Goal: Information Seeking & Learning: Learn about a topic

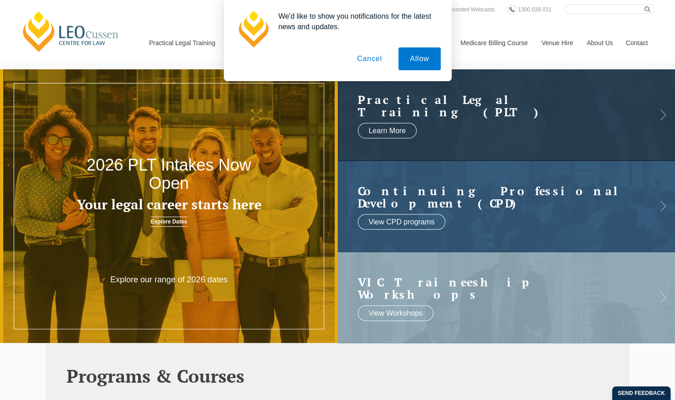
click at [372, 59] on button "Cancel" at bounding box center [370, 58] width 48 height 23
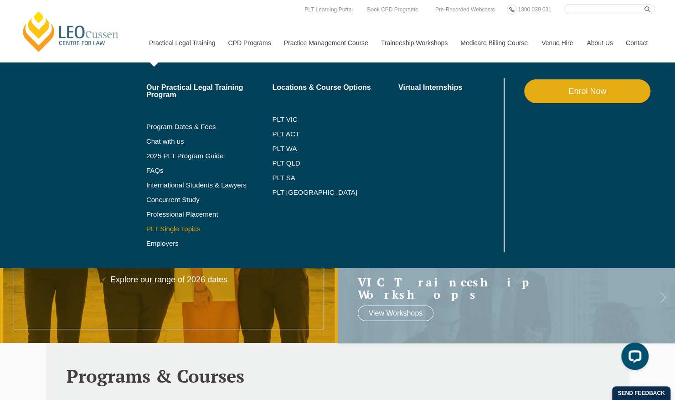
click at [175, 226] on link "PLT Single Topics" at bounding box center [209, 228] width 126 height 7
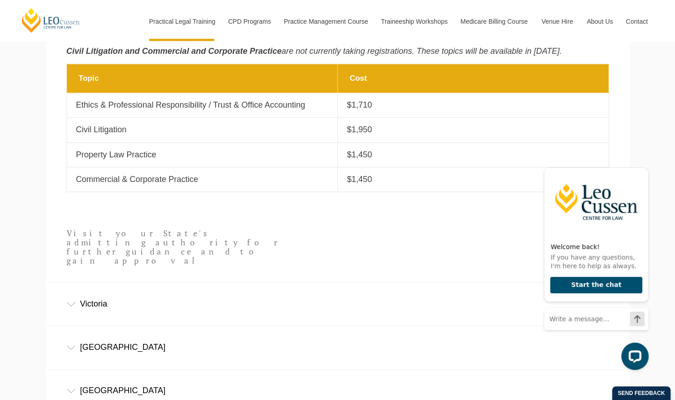
scroll to position [547, 0]
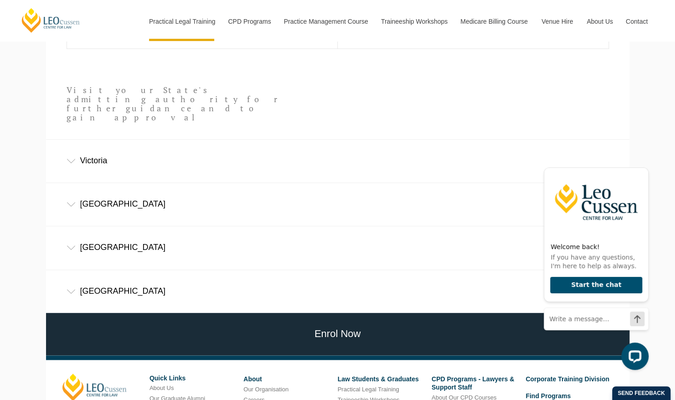
click at [100, 228] on div "[GEOGRAPHIC_DATA]" at bounding box center [338, 247] width 584 height 42
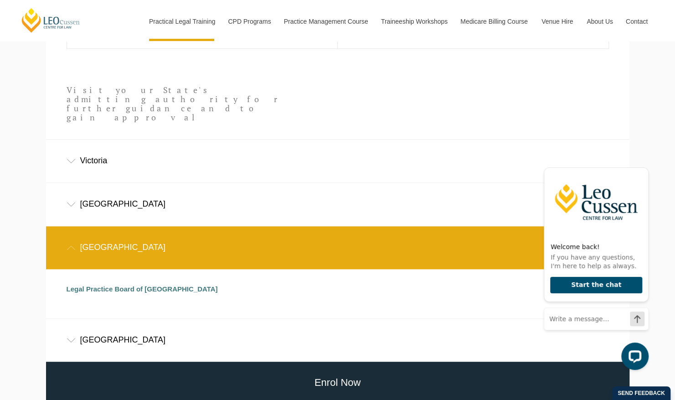
click at [100, 228] on div "[GEOGRAPHIC_DATA]" at bounding box center [338, 247] width 584 height 42
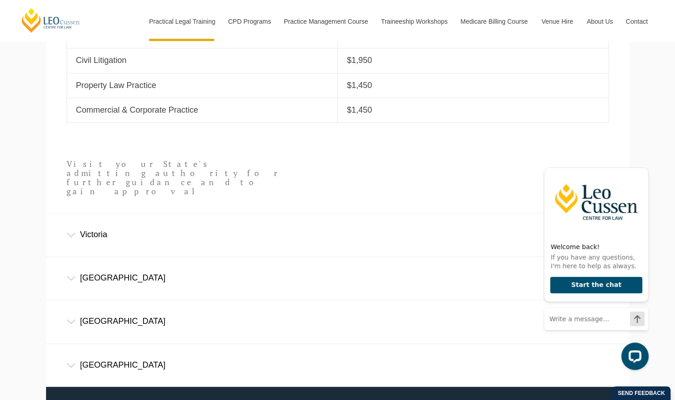
scroll to position [365, 0]
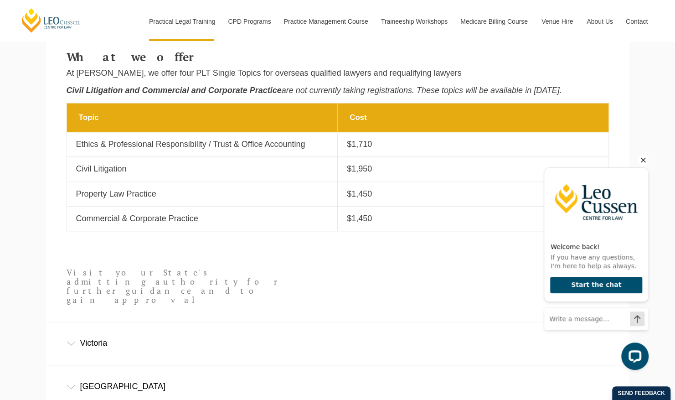
click at [643, 157] on icon "Hide greeting" at bounding box center [643, 160] width 11 height 11
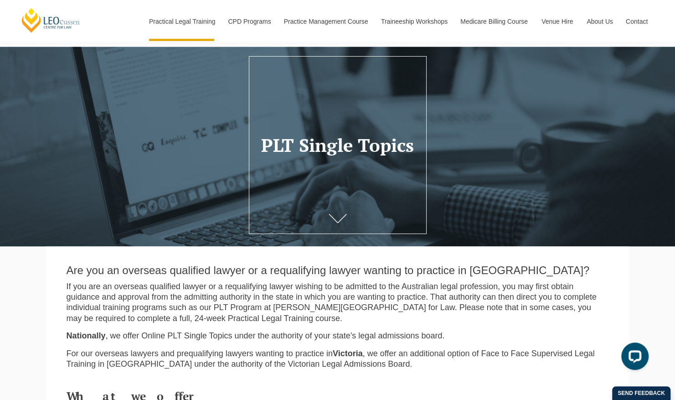
scroll to position [0, 0]
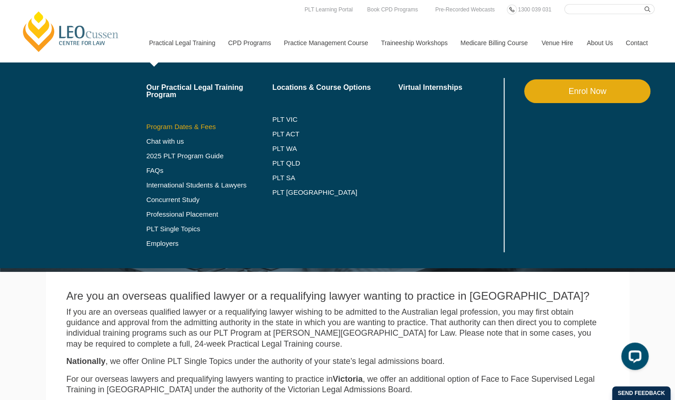
click at [166, 125] on link "Program Dates & Fees" at bounding box center [209, 126] width 126 height 7
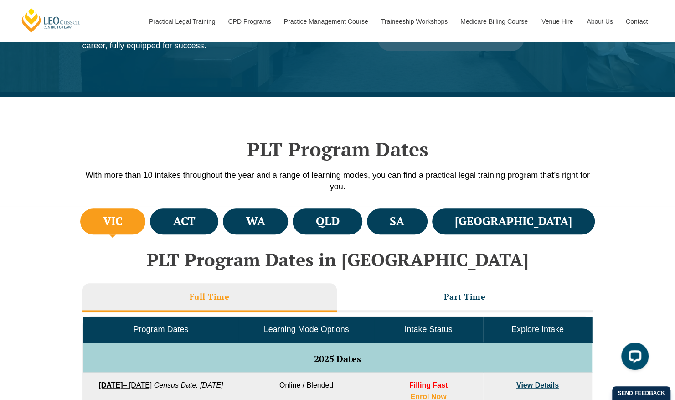
scroll to position [228, 0]
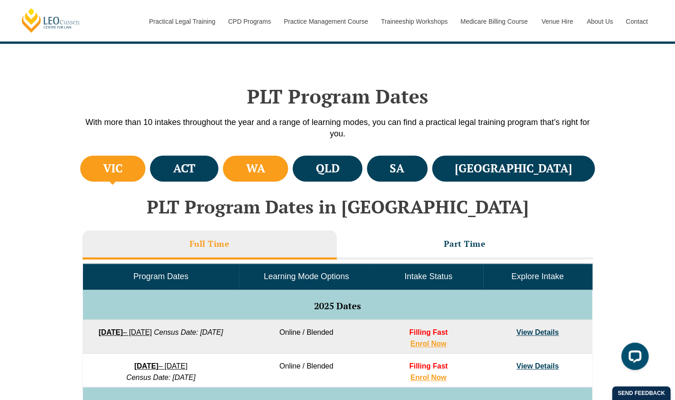
click at [288, 179] on li "WA" at bounding box center [255, 169] width 65 height 26
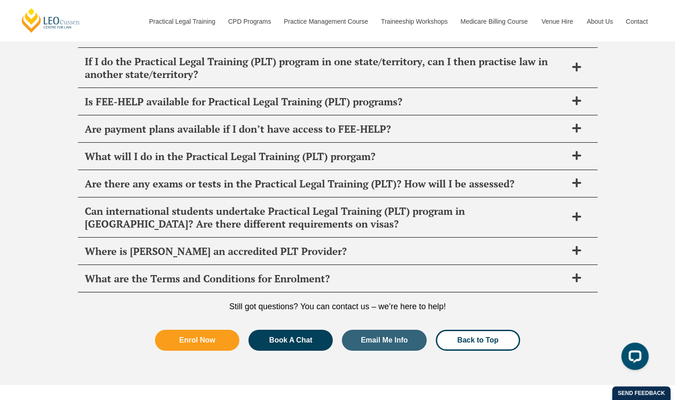
scroll to position [3831, 0]
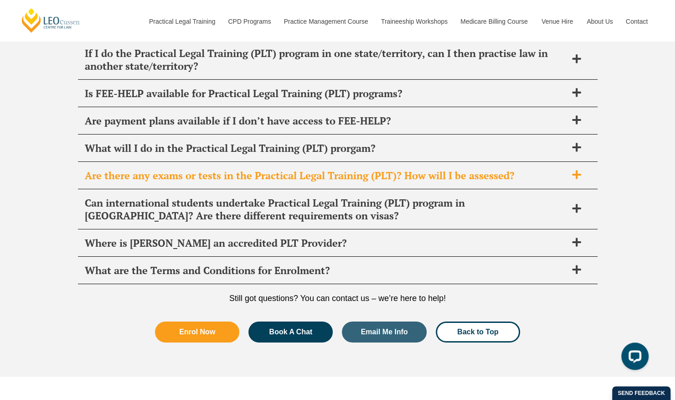
click at [275, 169] on span "Are there any exams or tests in the Practical Legal Training (PLT)? How will I …" at bounding box center [326, 175] width 483 height 13
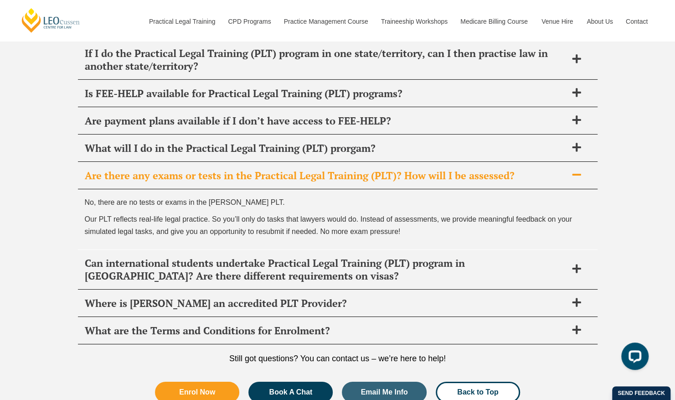
click at [275, 169] on span "Are there any exams or tests in the Practical Legal Training (PLT)? How will I …" at bounding box center [326, 175] width 483 height 13
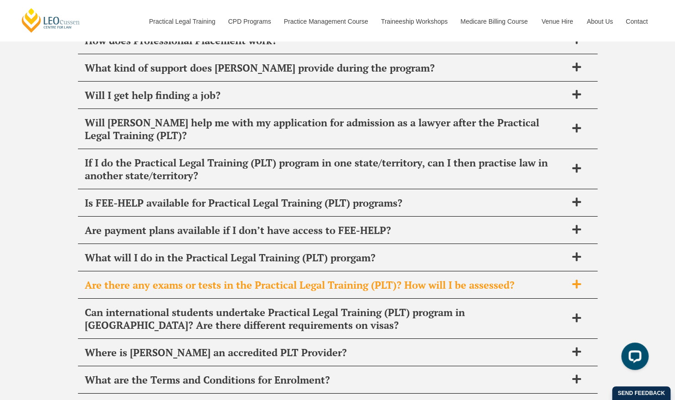
scroll to position [3694, 0]
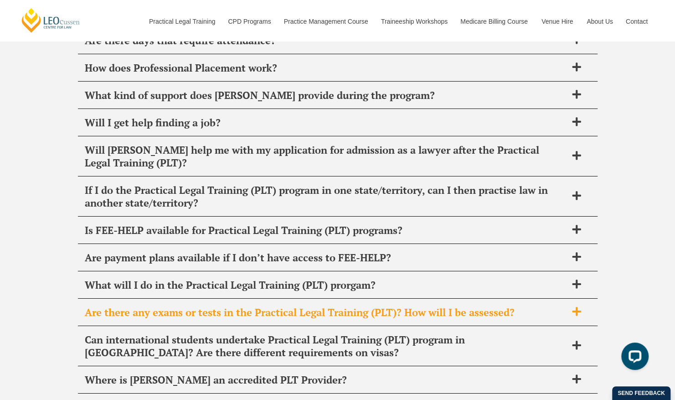
click at [275, 177] on div "If I do the Practical Legal Training (PLT) program in one state/territory, can …" at bounding box center [338, 197] width 520 height 40
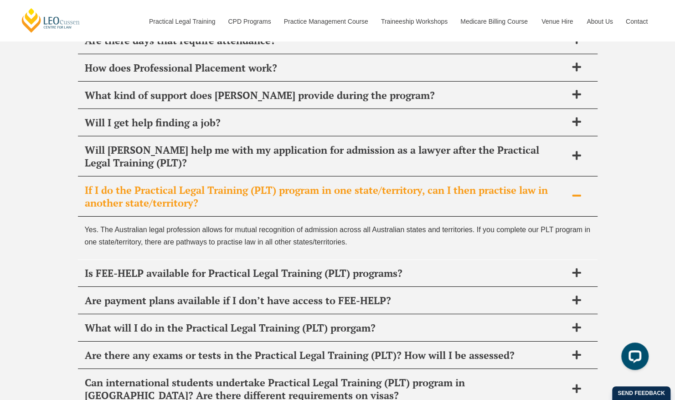
click at [275, 184] on span "If I do the Practical Legal Training (PLT) program in one state/territory, can …" at bounding box center [326, 197] width 483 height 26
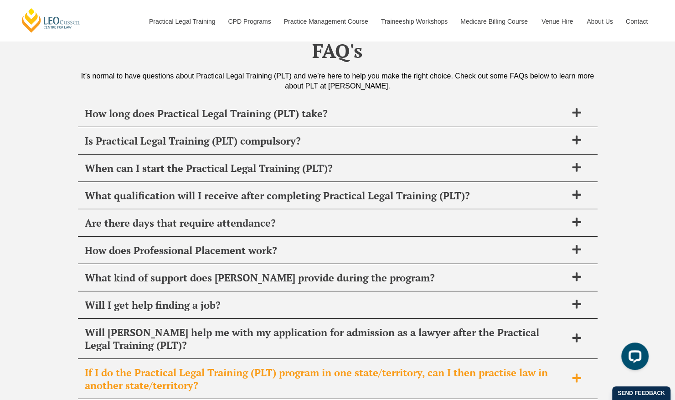
scroll to position [3512, 0]
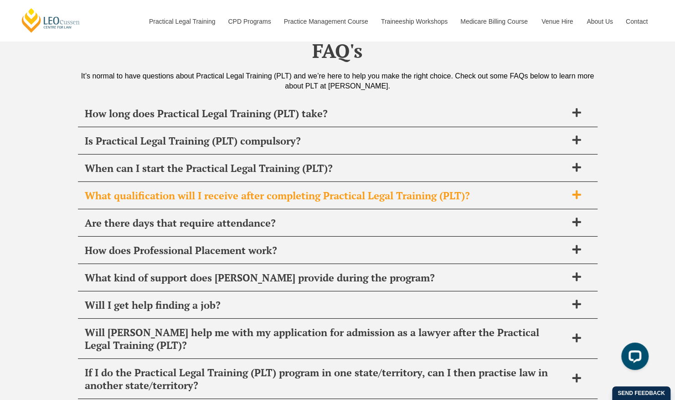
click at [261, 188] on div "What qualification will I receive after completing Practical Legal Training (PL…" at bounding box center [338, 195] width 520 height 27
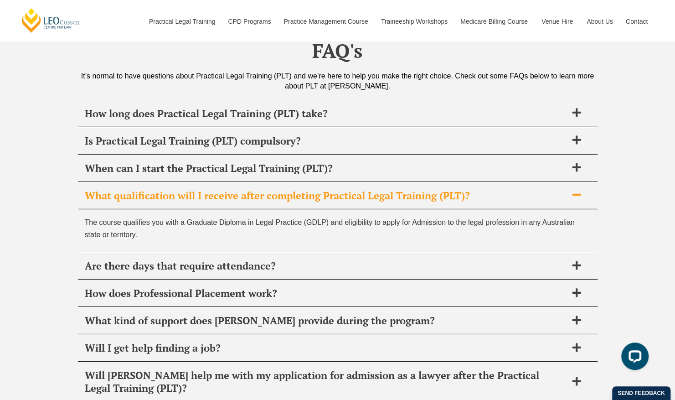
click at [257, 185] on div "What qualification will I receive after completing Practical Legal Training (PL…" at bounding box center [338, 195] width 520 height 27
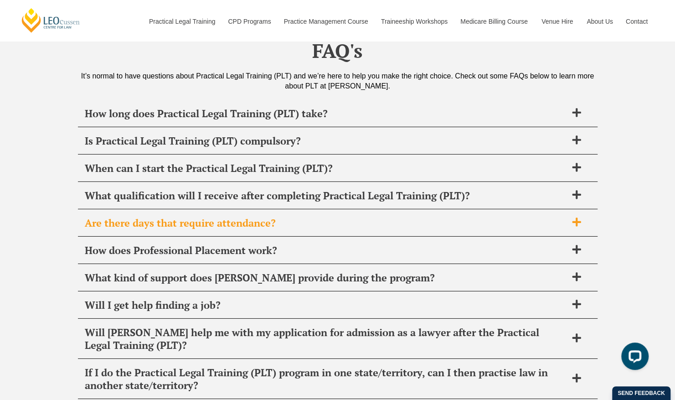
click at [255, 212] on div "Are there days that require attendance?" at bounding box center [338, 223] width 520 height 27
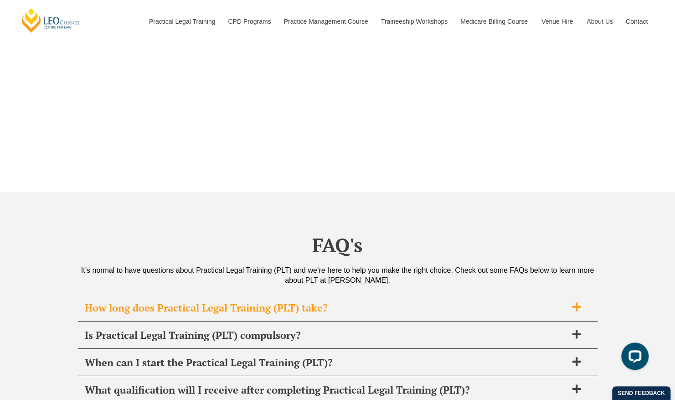
scroll to position [3375, 0]
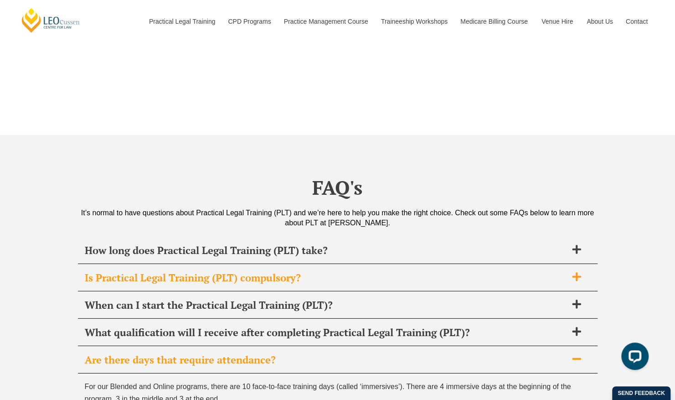
click at [208, 271] on span "Is Practical Legal Training (PLT) compulsory?" at bounding box center [326, 277] width 483 height 13
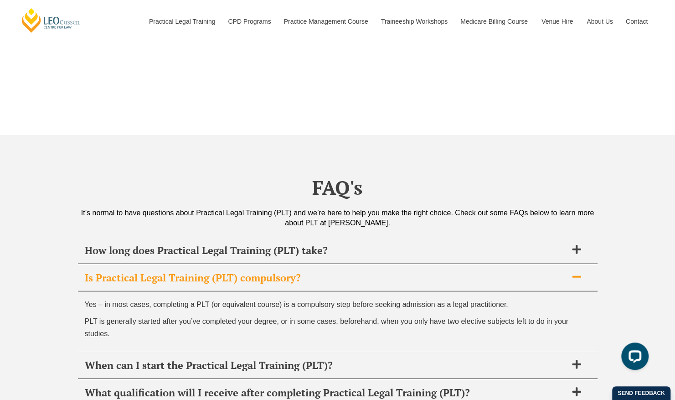
click at [208, 271] on span "Is Practical Legal Training (PLT) compulsory?" at bounding box center [326, 277] width 483 height 13
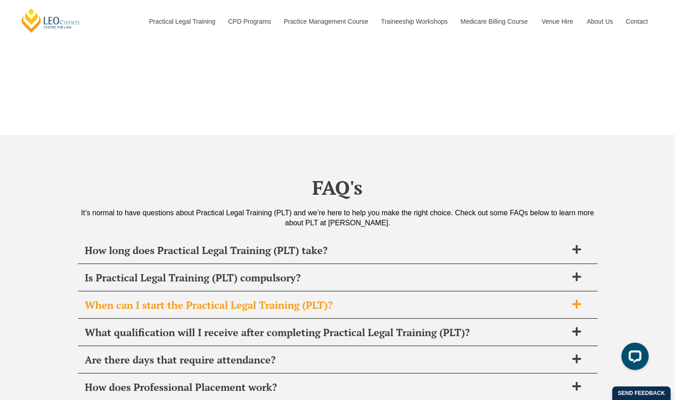
click at [201, 299] on span "When can I start the Practical Legal Training (PLT)?" at bounding box center [326, 305] width 483 height 13
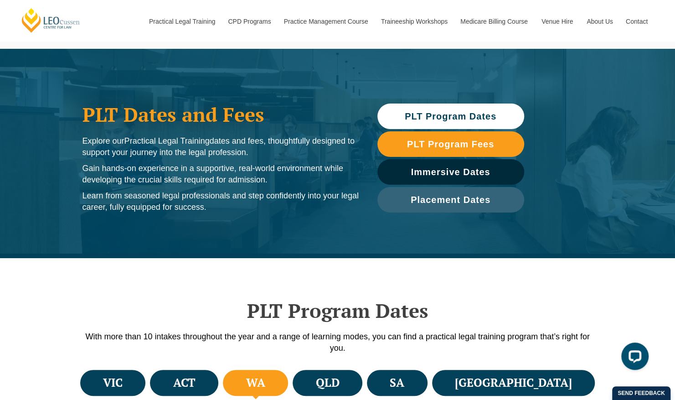
scroll to position [0, 0]
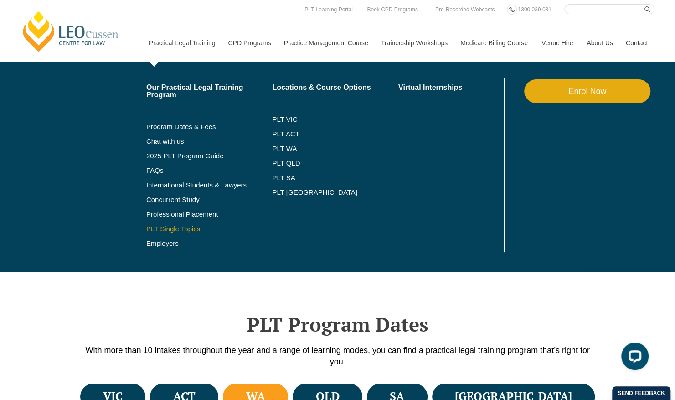
click at [165, 226] on link "PLT Single Topics" at bounding box center [209, 228] width 126 height 7
